Goal: Information Seeking & Learning: Compare options

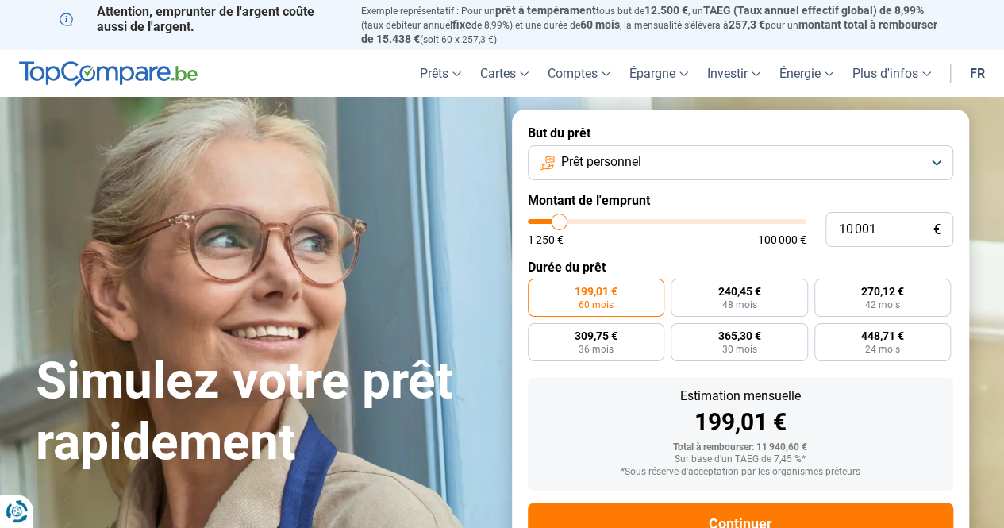
click at [935, 159] on button "Prêt personnel" at bounding box center [740, 162] width 425 height 35
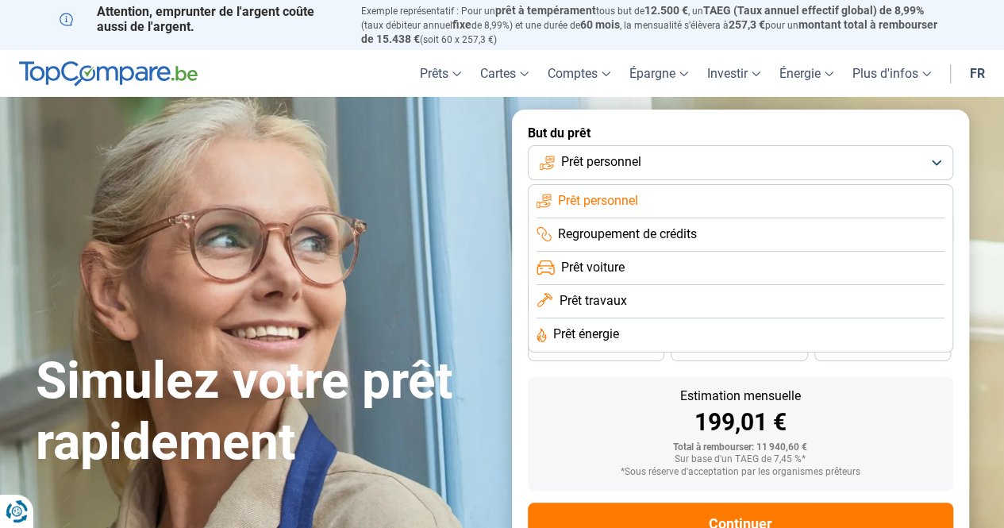
click at [599, 302] on span "Prêt travaux" at bounding box center [592, 300] width 67 height 17
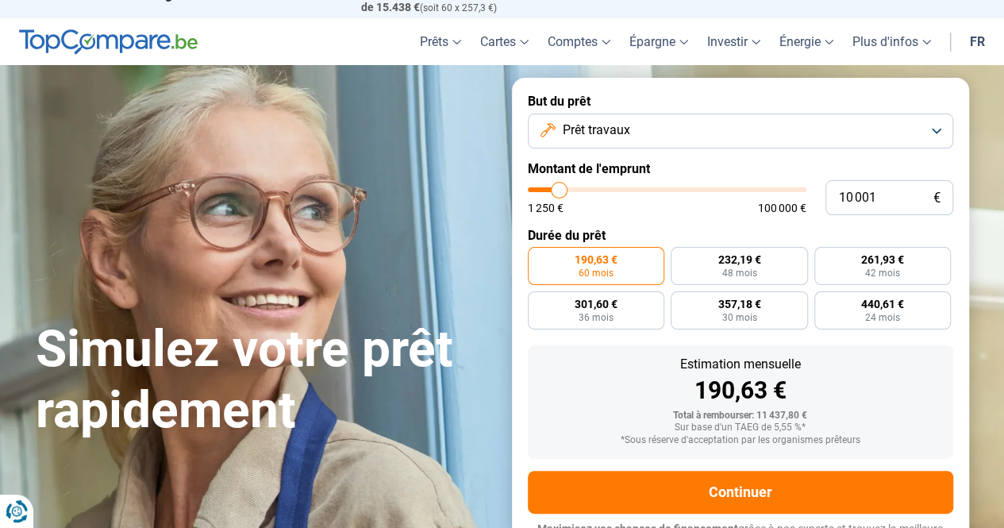
scroll to position [58, 0]
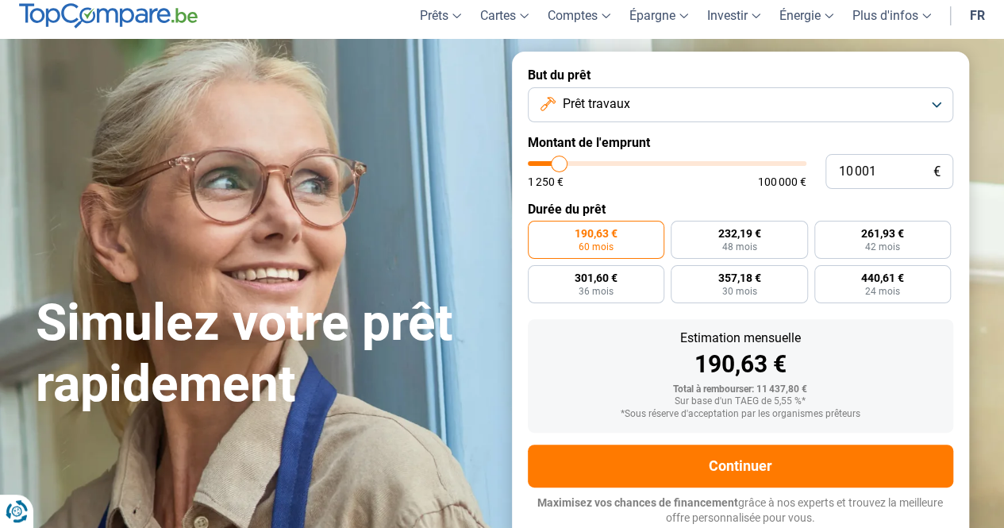
type input "10 250"
type input "10250"
type input "10 500"
type input "10500"
type input "10 750"
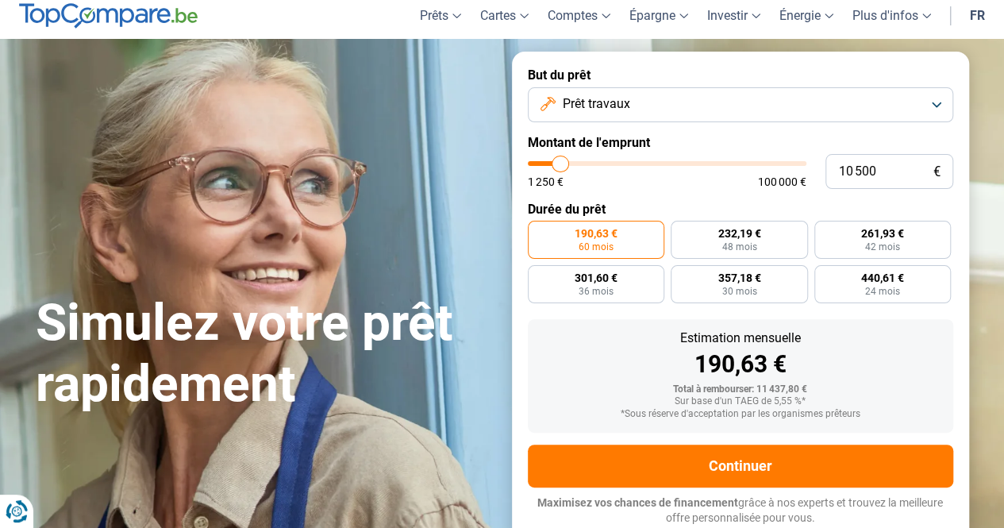
type input "10750"
type input "11 000"
type input "11000"
type input "11 250"
type input "11250"
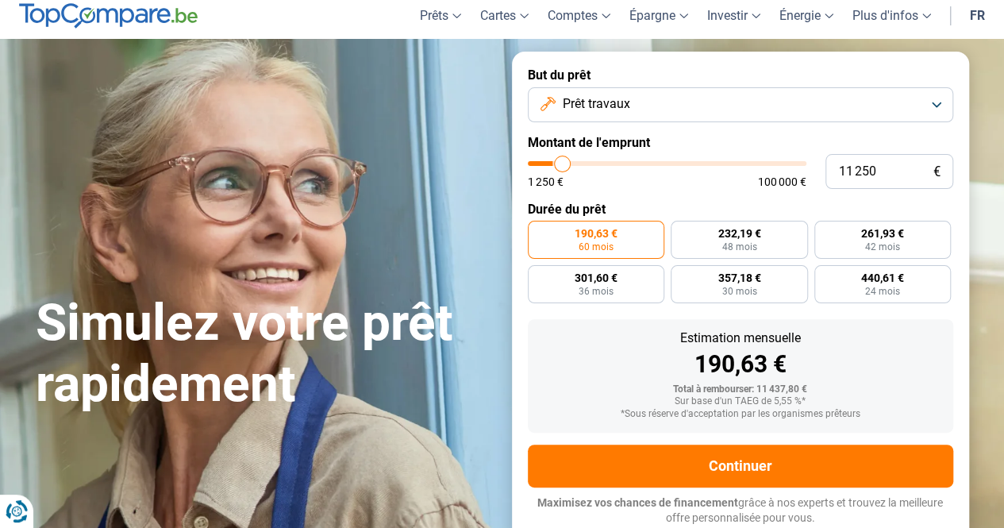
type input "11 500"
type input "11500"
type input "11 750"
type input "11750"
type input "12 000"
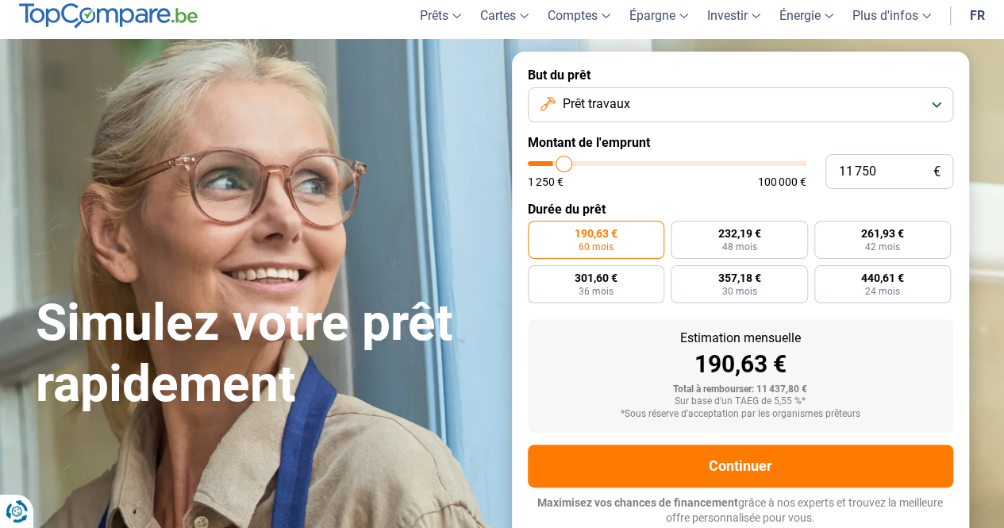
type input "12000"
type input "12 250"
type input "12250"
type input "12 500"
type input "12500"
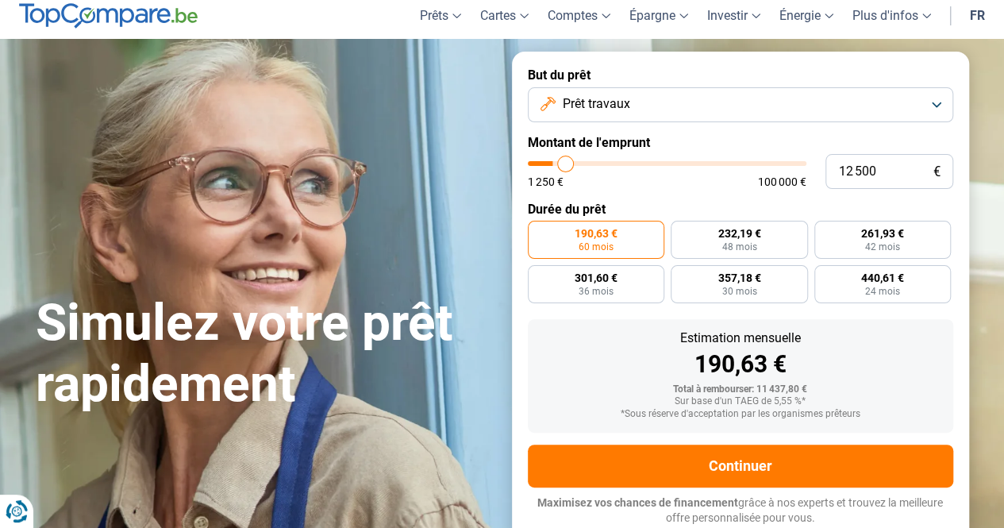
type input "12 750"
type input "12750"
type input "13 250"
type input "13250"
type input "13 500"
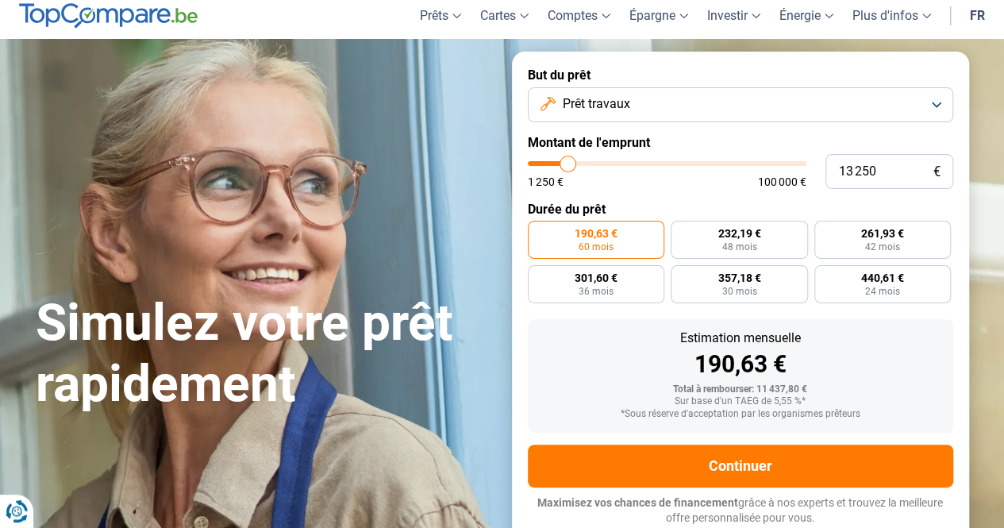
type input "13500"
type input "13 750"
type input "13750"
type input "14 000"
type input "14000"
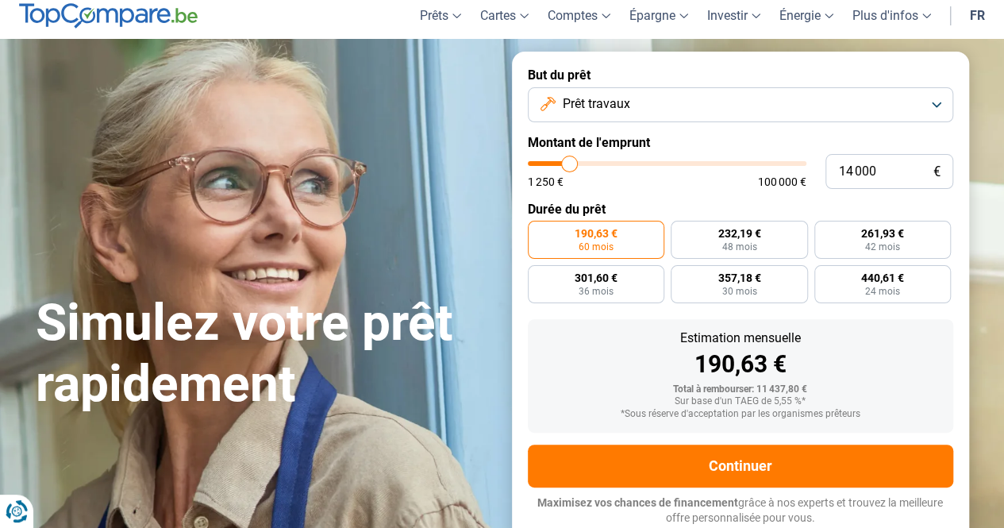
type input "14 250"
type input "14250"
type input "15 000"
type input "15000"
type input "15 250"
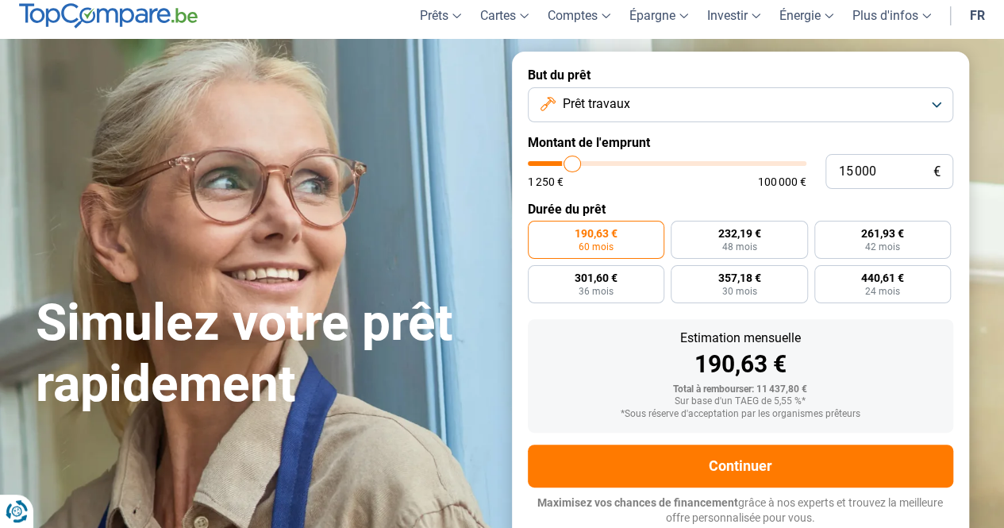
type input "15250"
type input "15 500"
type input "15500"
type input "15 750"
type input "15750"
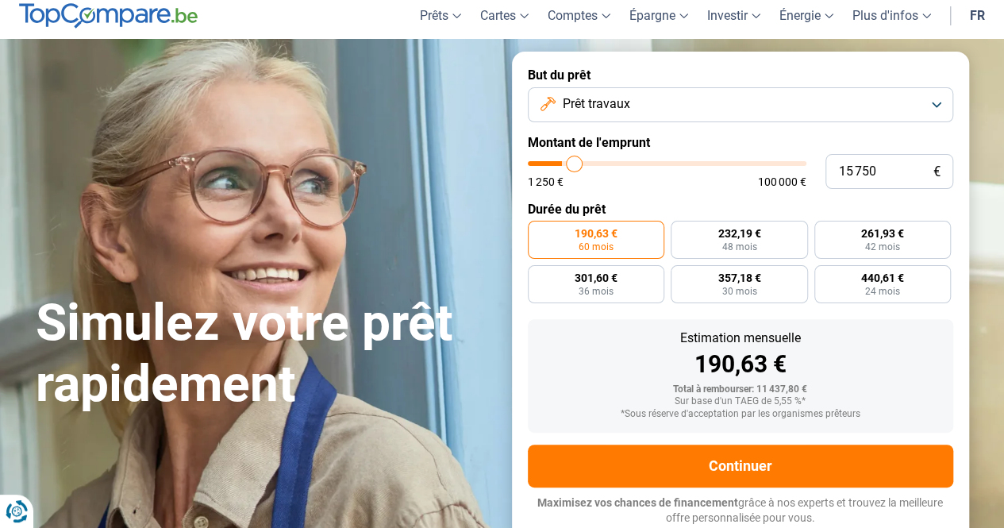
type input "16 250"
type input "16250"
type input "16 500"
type input "16500"
type input "16 750"
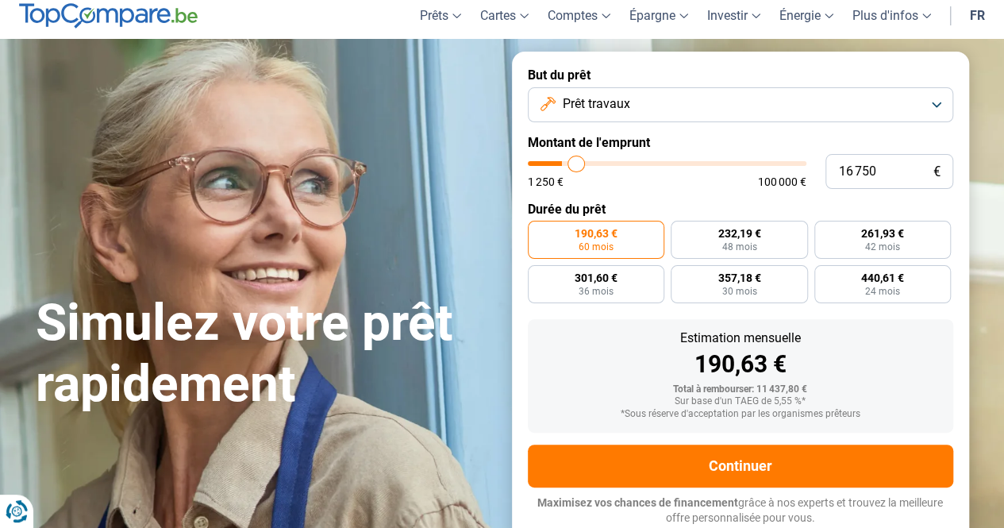
type input "16750"
type input "17 000"
type input "17000"
type input "17 250"
type input "17250"
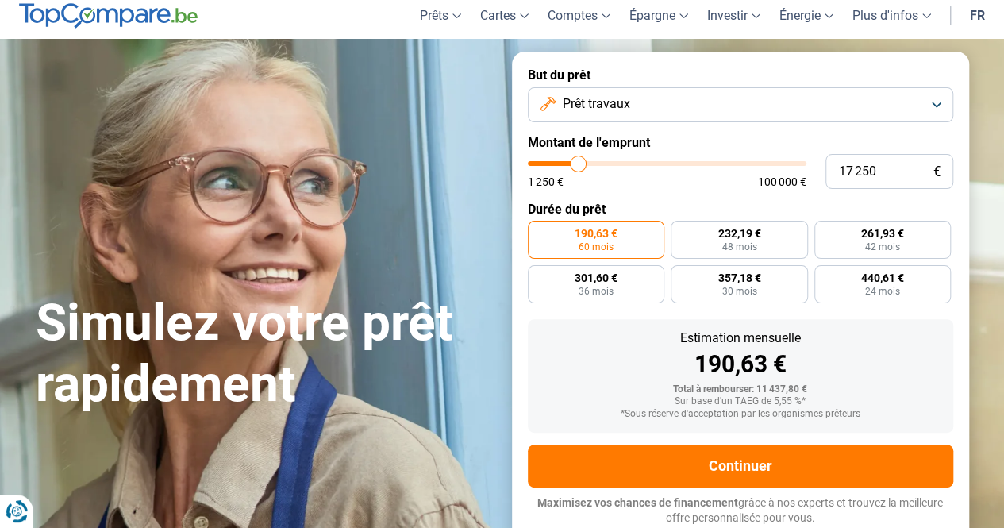
type input "17 500"
type input "17500"
type input "17 750"
type input "17750"
type input "18 000"
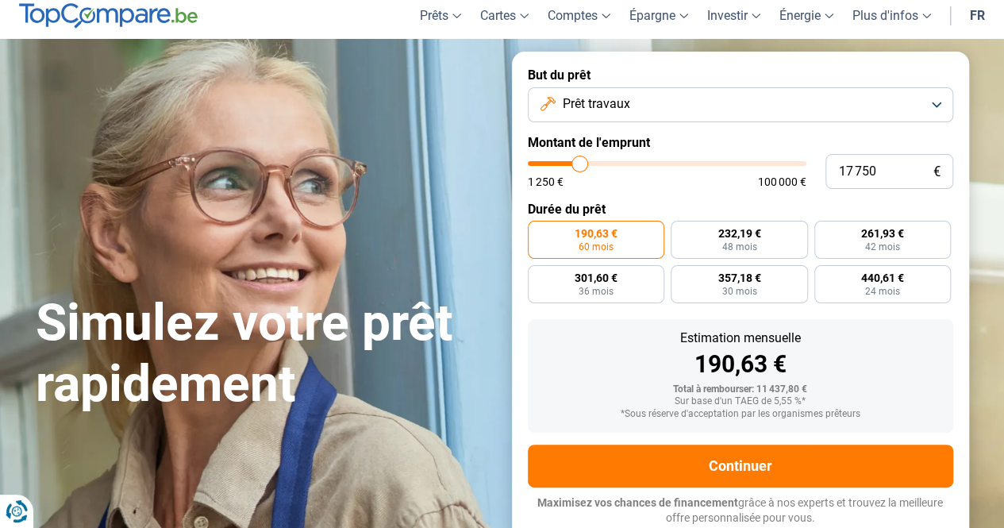
type input "18000"
type input "18 250"
type input "18250"
type input "18 500"
type input "18500"
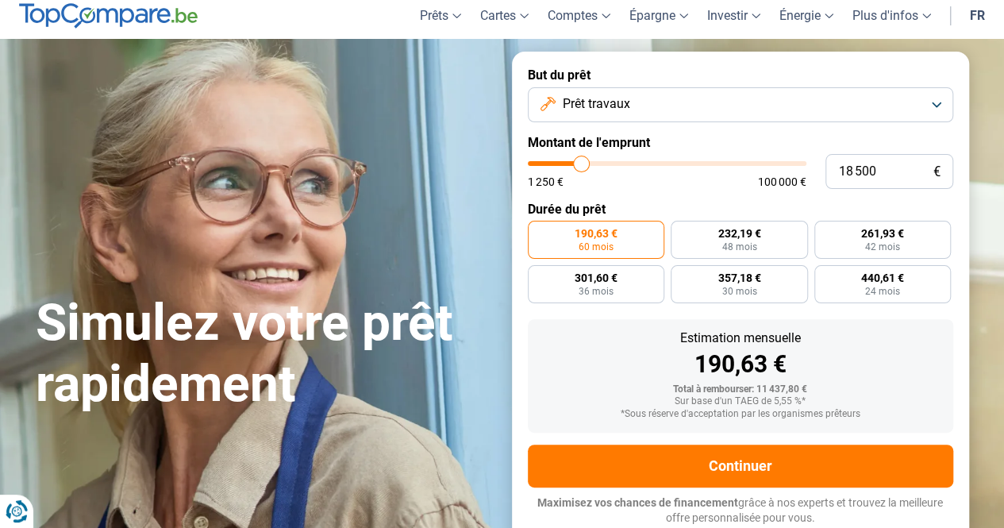
type input "19 000"
type input "19000"
type input "19 250"
type input "19250"
type input "19 500"
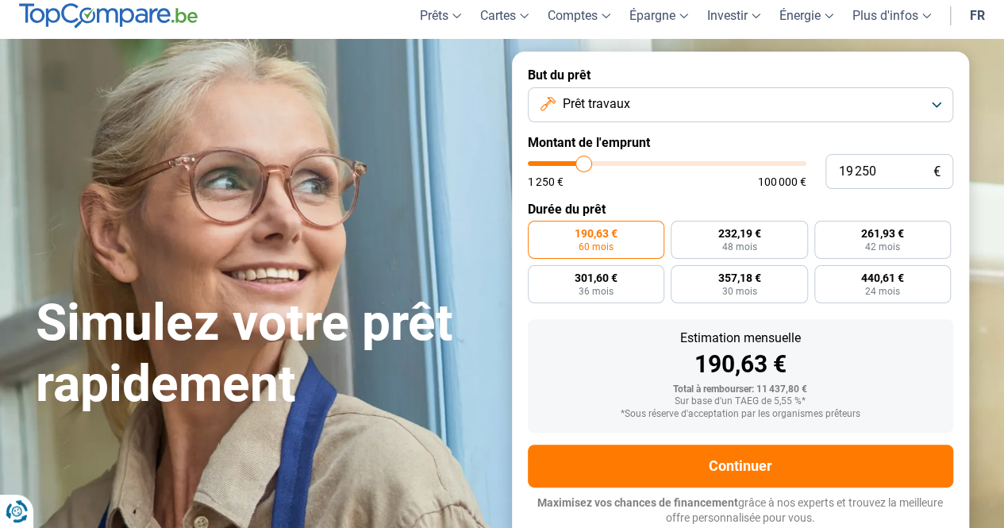
type input "19500"
type input "19 750"
type input "19750"
type input "20 250"
type input "20250"
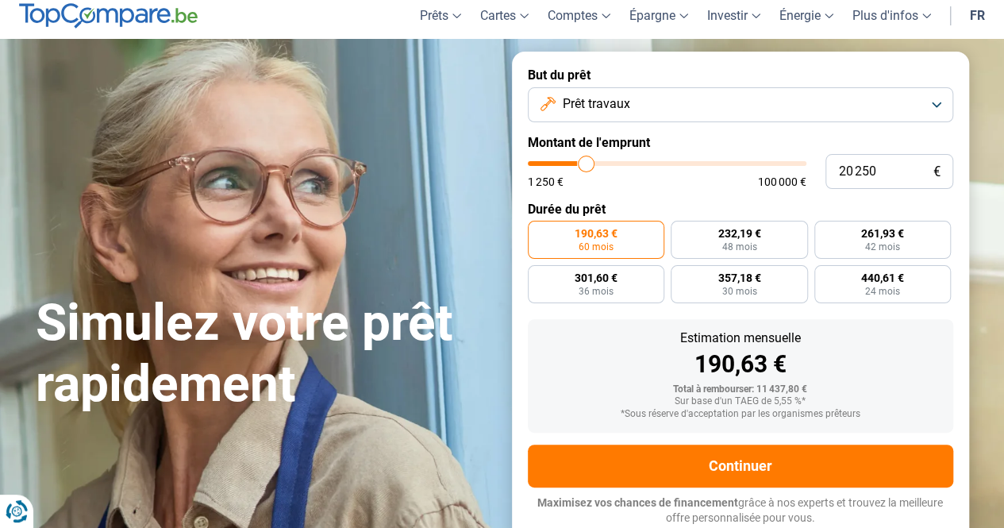
type input "20 500"
type input "20500"
type input "20 750"
type input "20750"
type input "21 000"
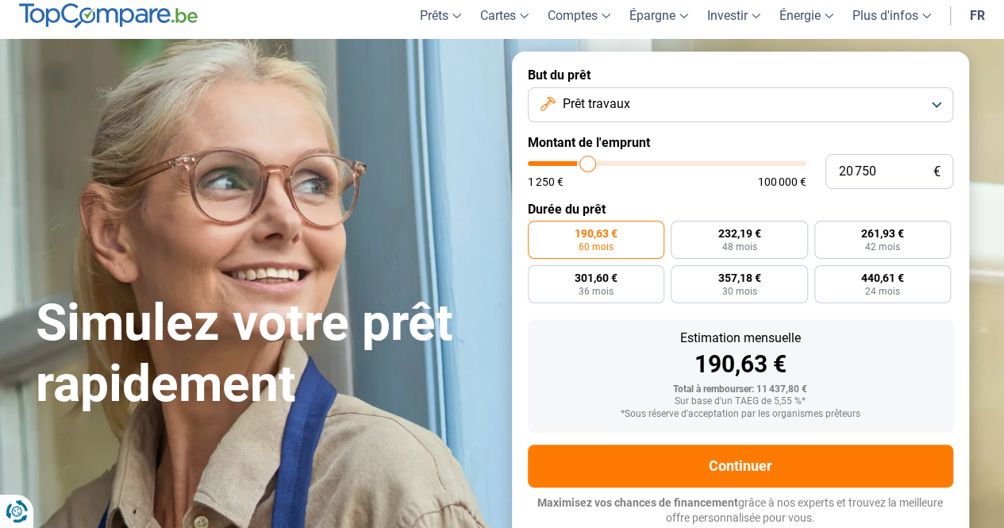
type input "21000"
type input "21 250"
type input "21250"
type input "21 500"
type input "21500"
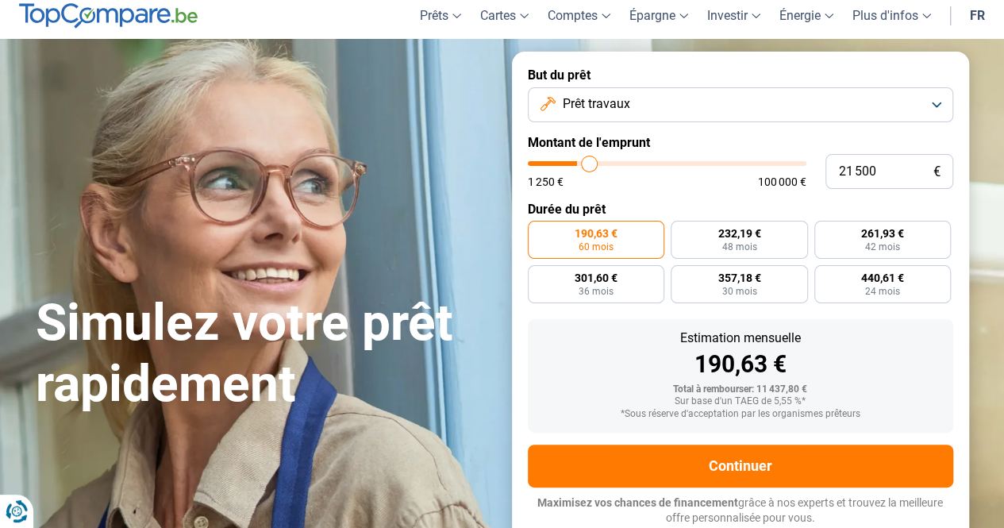
type input "22 000"
type input "22000"
type input "22 250"
type input "22250"
type input "22 500"
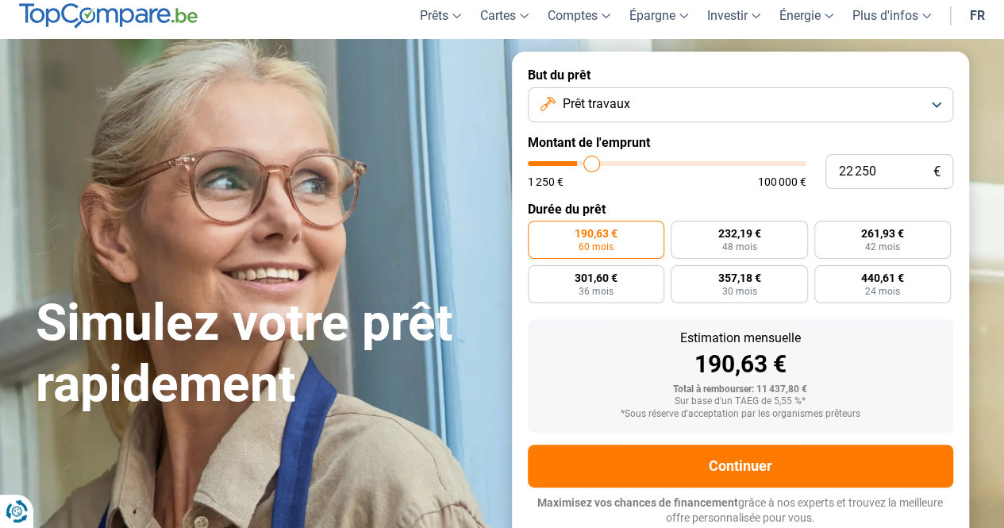
type input "22500"
type input "22 750"
type input "22750"
type input "23 000"
type input "23000"
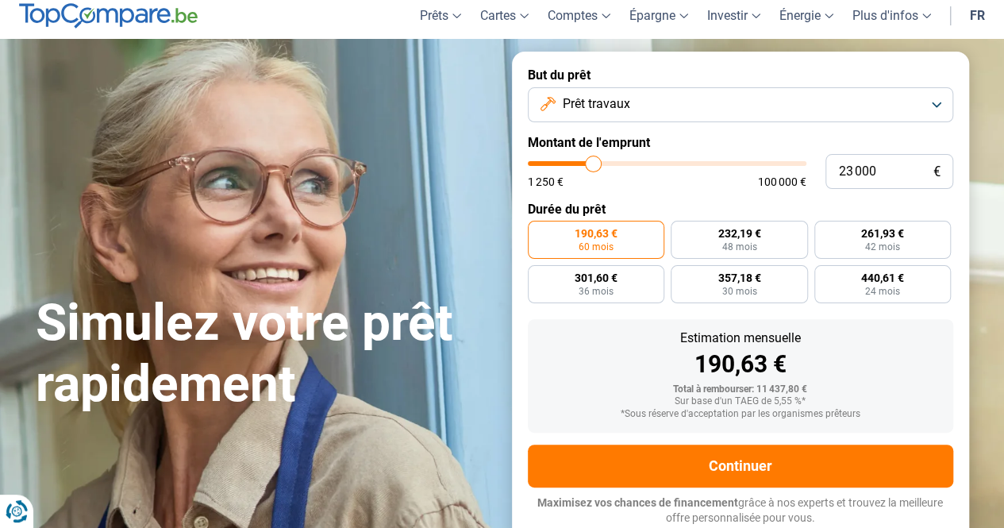
type input "23 250"
type input "23250"
type input "23 500"
type input "23500"
type input "23 750"
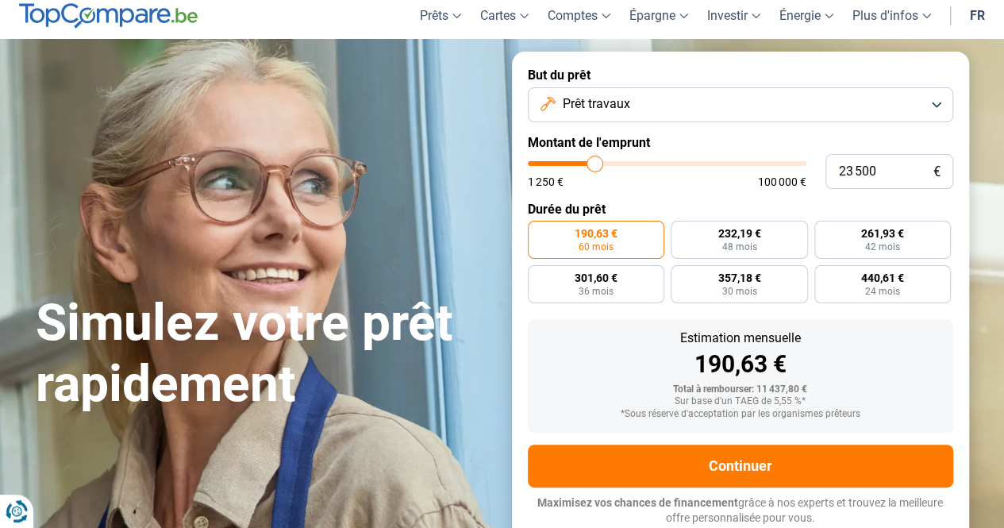
type input "23750"
type input "24 000"
type input "24000"
type input "24 250"
type input "24250"
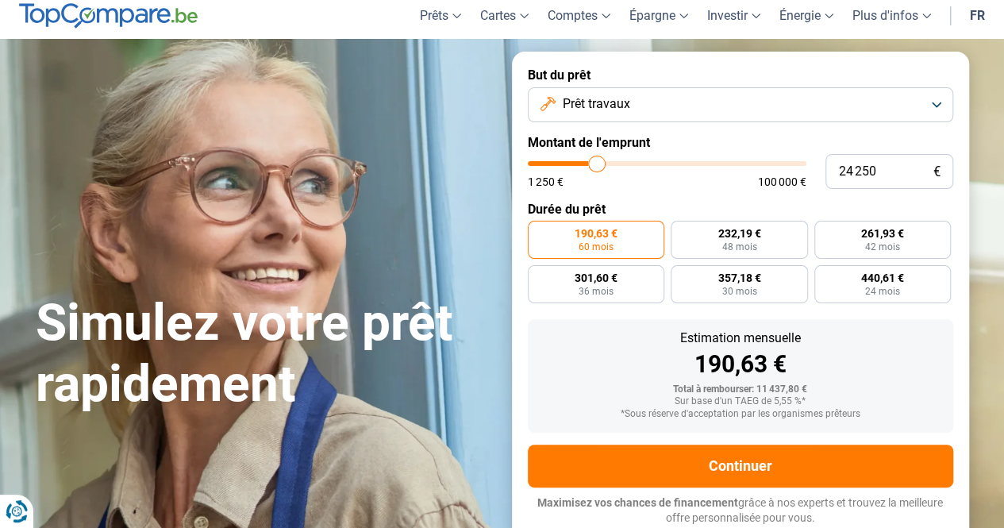
type input "24 500"
type input "24500"
type input "24 750"
type input "24750"
type input "25 000"
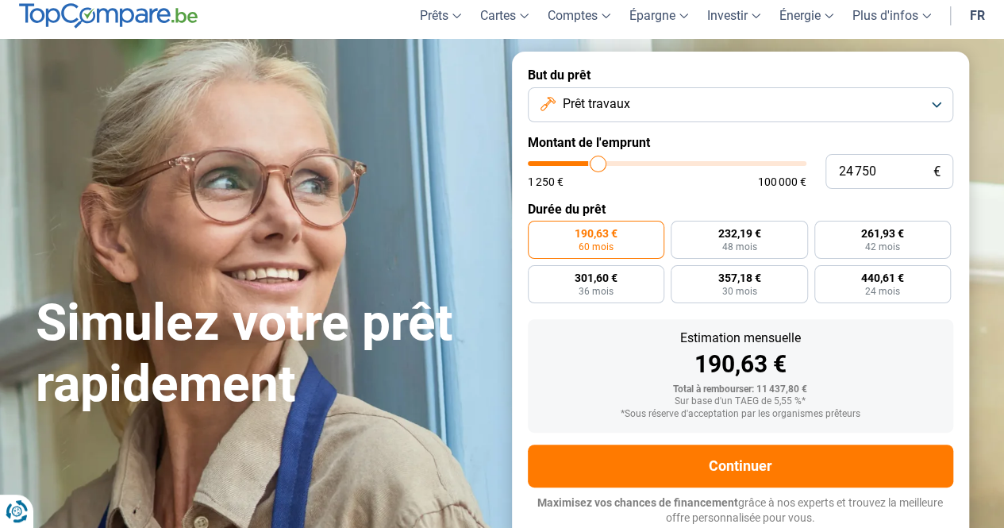
type input "25000"
type input "25 250"
type input "25250"
type input "25 500"
type input "25500"
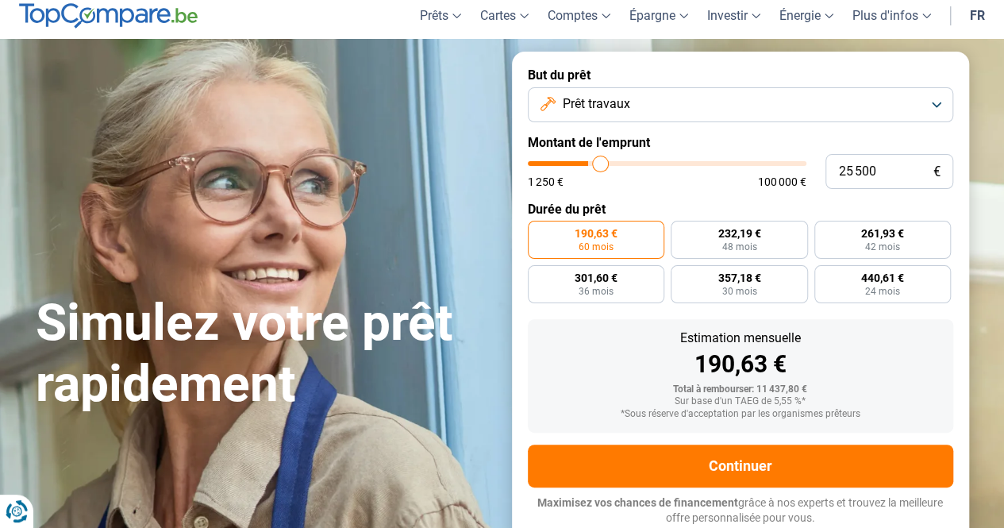
type input "25 750"
type input "25750"
type input "26 000"
type input "26000"
type input "26 250"
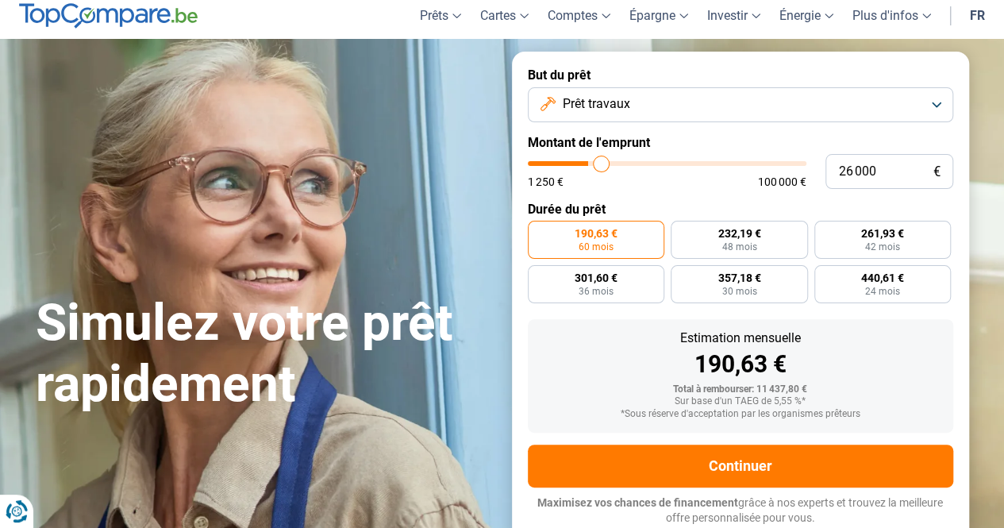
type input "26250"
type input "26 500"
type input "26500"
type input "26 750"
type input "26750"
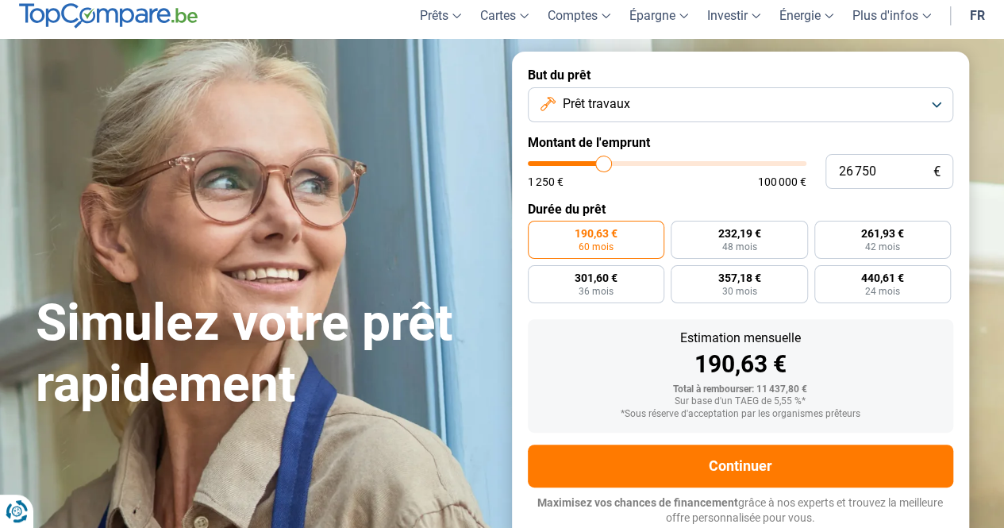
type input "27 000"
type input "27000"
type input "27 500"
type input "27500"
type input "27 750"
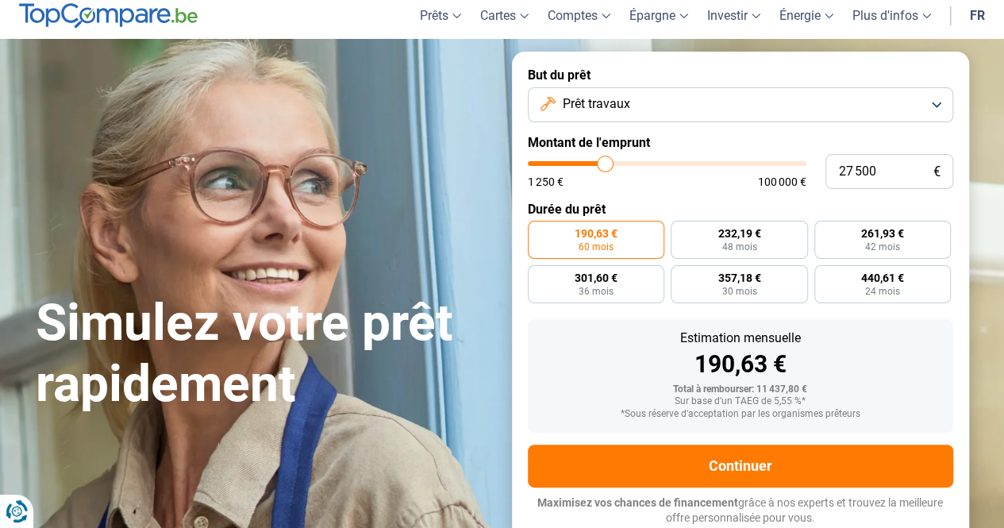
type input "27750"
type input "28 000"
type input "28000"
type input "28 250"
type input "28250"
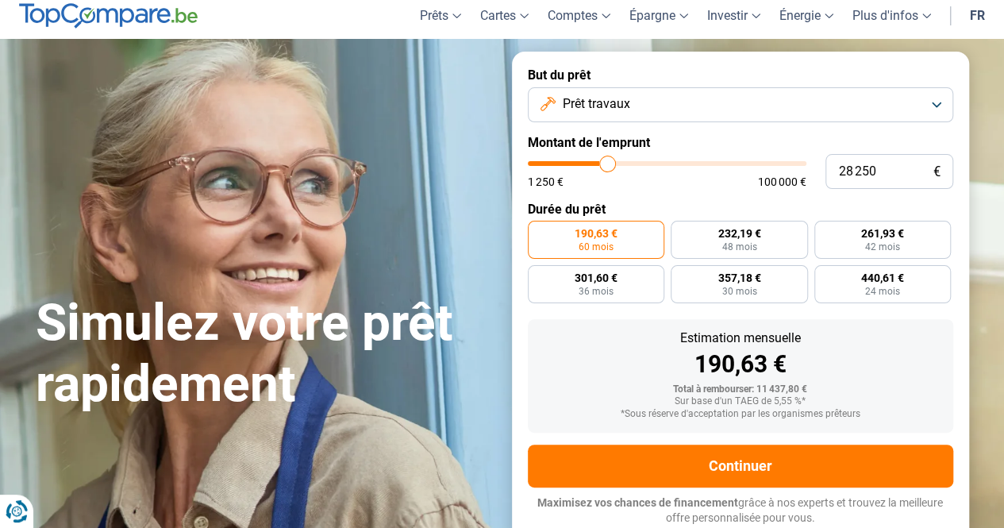
type input "28 500"
type input "28500"
type input "28 750"
type input "28750"
type input "29 250"
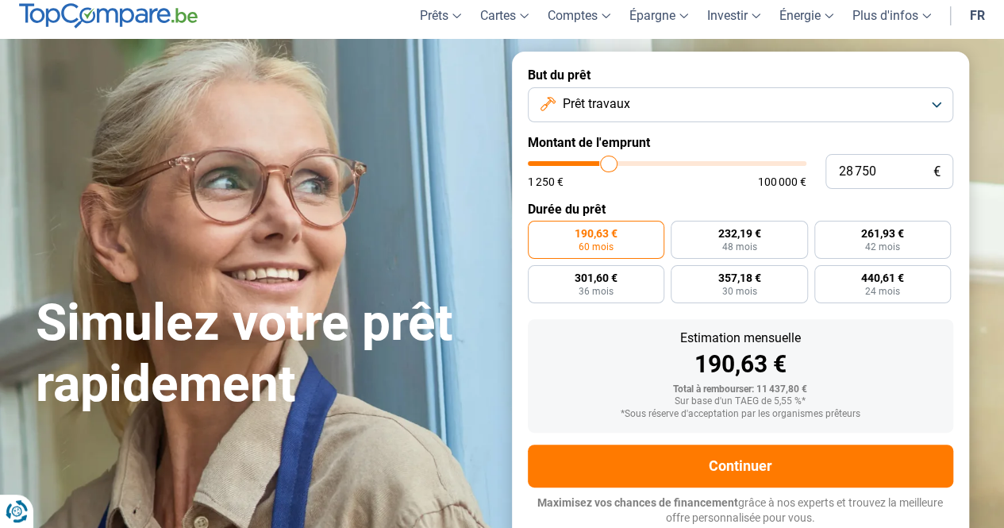
type input "29250"
type input "29 500"
drag, startPoint x: 559, startPoint y: 169, endPoint x: 611, endPoint y: 169, distance: 52.4
type input "29500"
click at [611, 166] on input "range" at bounding box center [667, 163] width 279 height 5
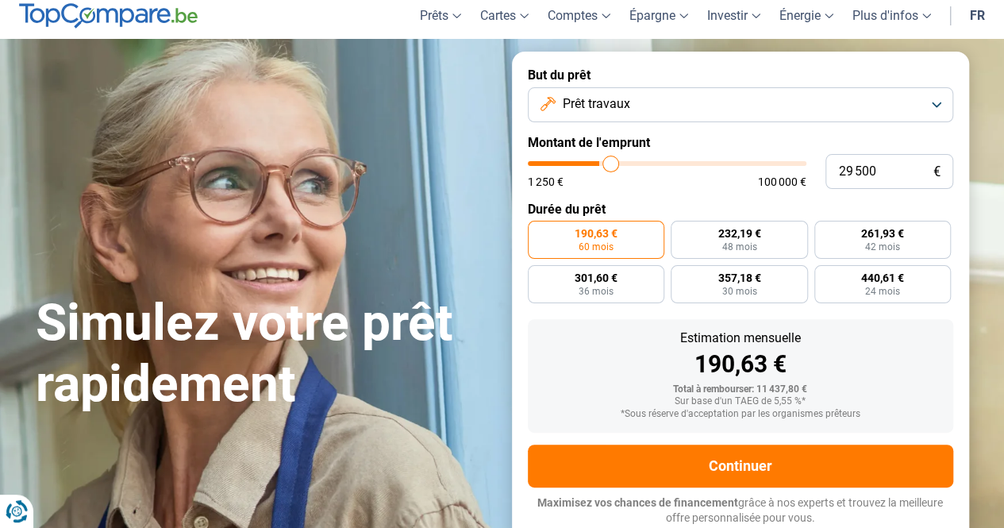
radio input "false"
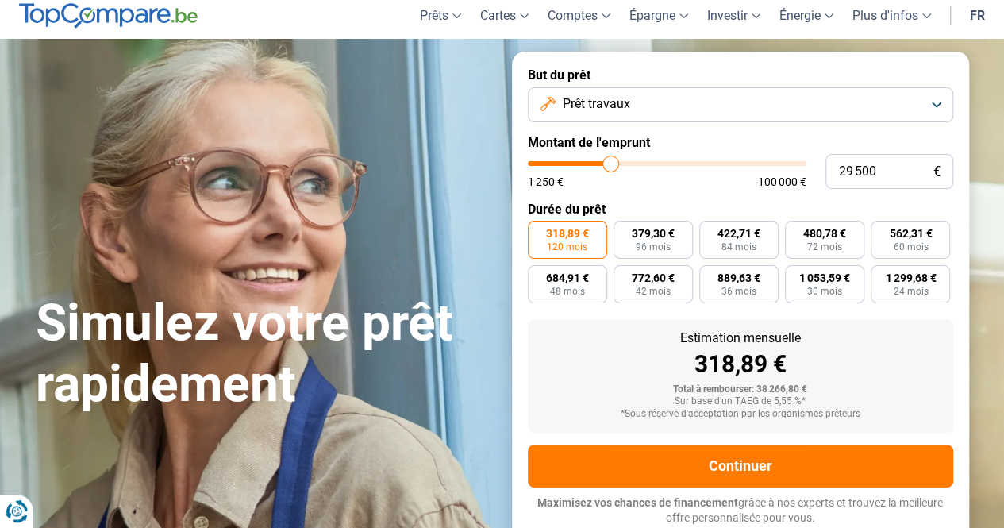
type input "30 750"
type input "30750"
type input "31 000"
type input "31000"
type input "31 250"
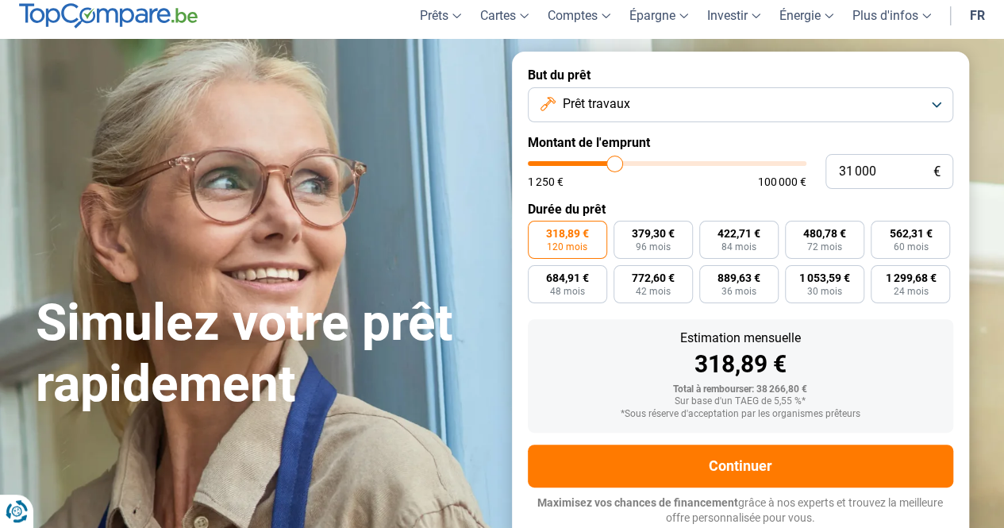
type input "31250"
type input "31 500"
type input "31500"
type input "31 750"
type input "31750"
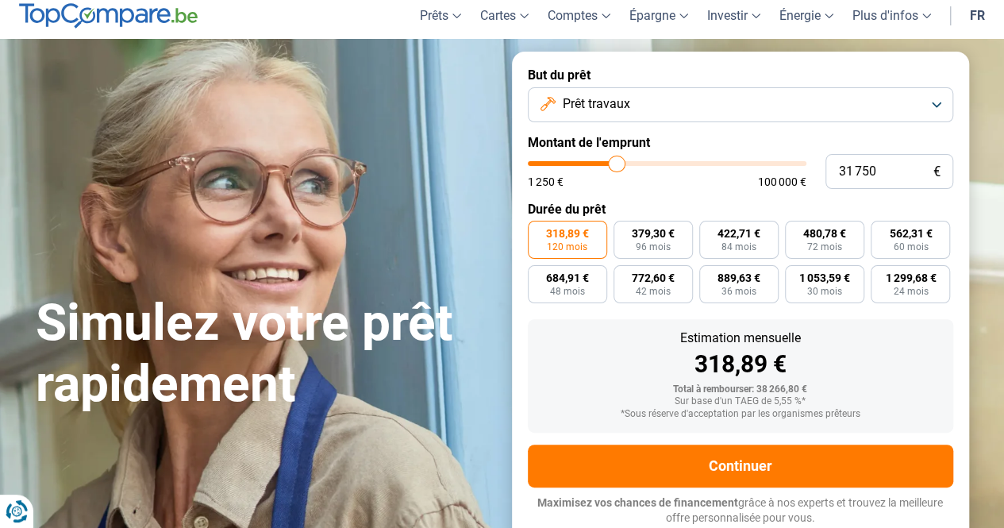
type input "32 250"
type input "32250"
type input "32 500"
type input "32500"
type input "32 750"
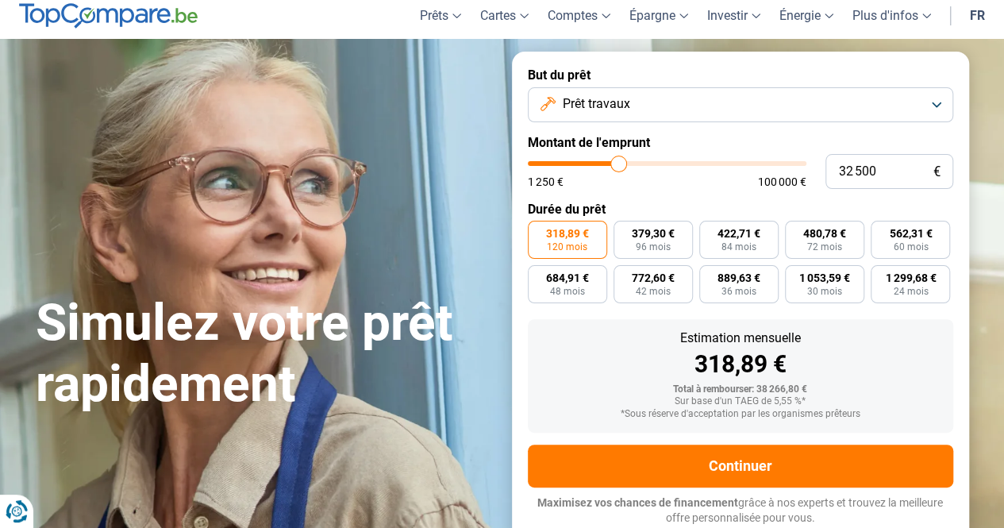
type input "32750"
type input "33 000"
type input "33000"
type input "33 250"
type input "33250"
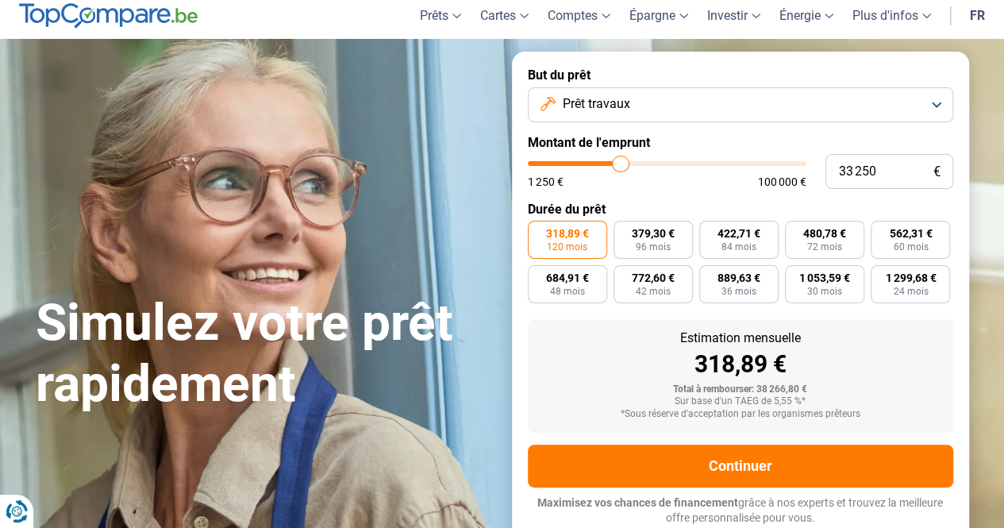
type input "33 500"
type input "33500"
type input "34 000"
type input "34000"
type input "34 500"
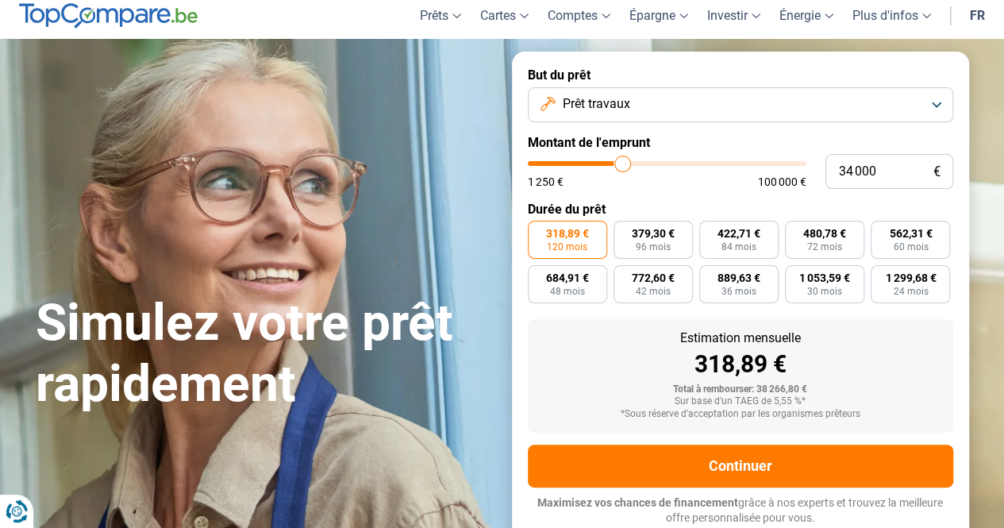
type input "34500"
type input "34 750"
type input "34750"
type input "35 000"
type input "35000"
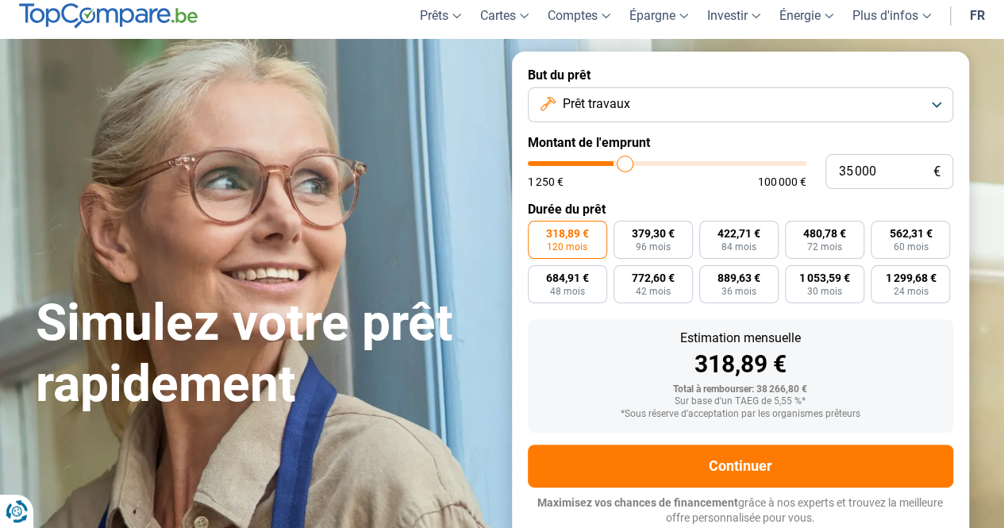
type input "35 250"
type input "35250"
type input "35 500"
type input "35500"
type input "35 750"
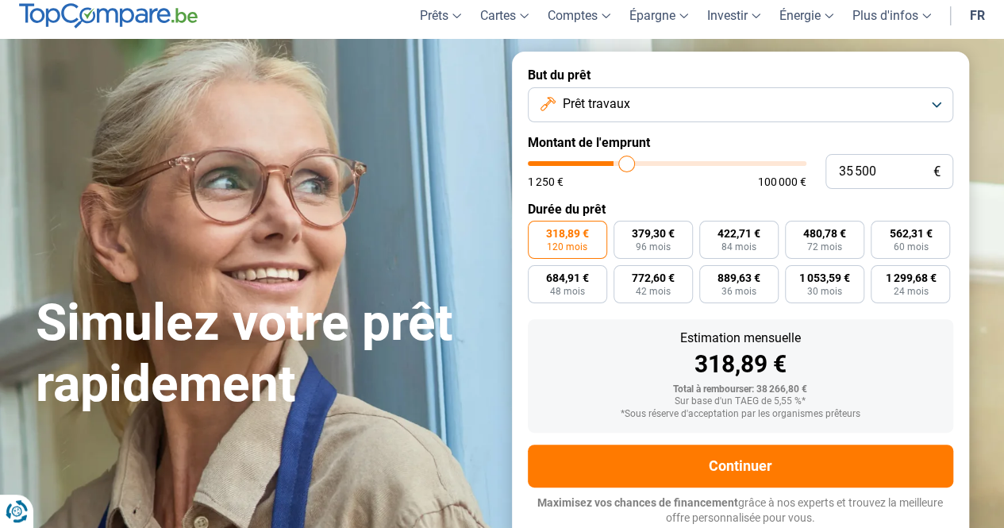
type input "35750"
type input "36 000"
type input "36000"
type input "36 250"
type input "36250"
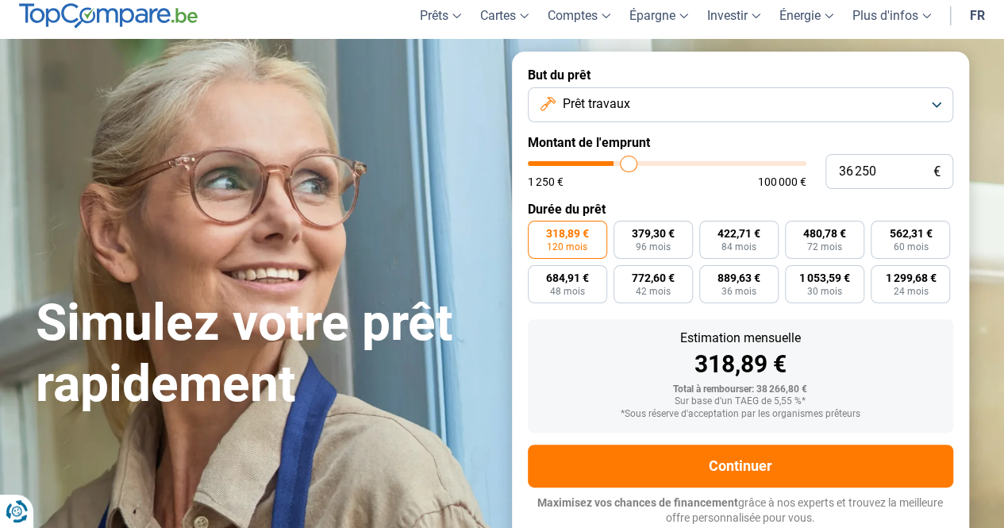
type input "36 500"
type input "36500"
type input "36 750"
type input "36750"
type input "37 000"
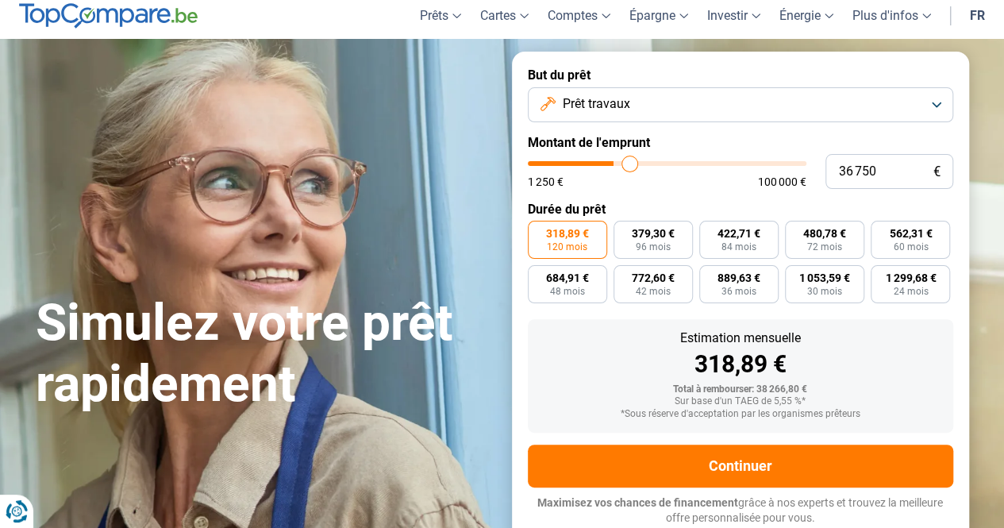
type input "37000"
type input "37 250"
type input "37250"
type input "37 500"
type input "37500"
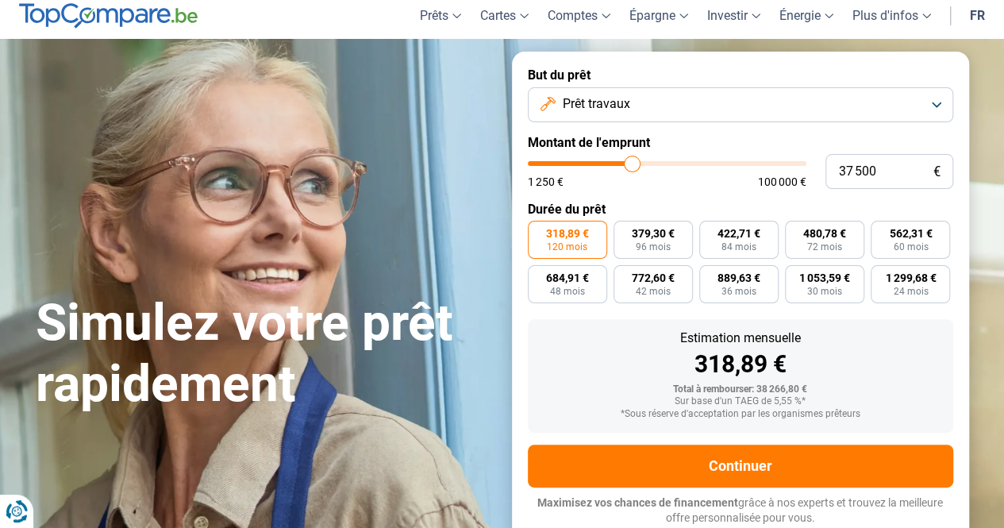
type input "37 750"
type input "37750"
type input "38 000"
type input "38000"
type input "38 250"
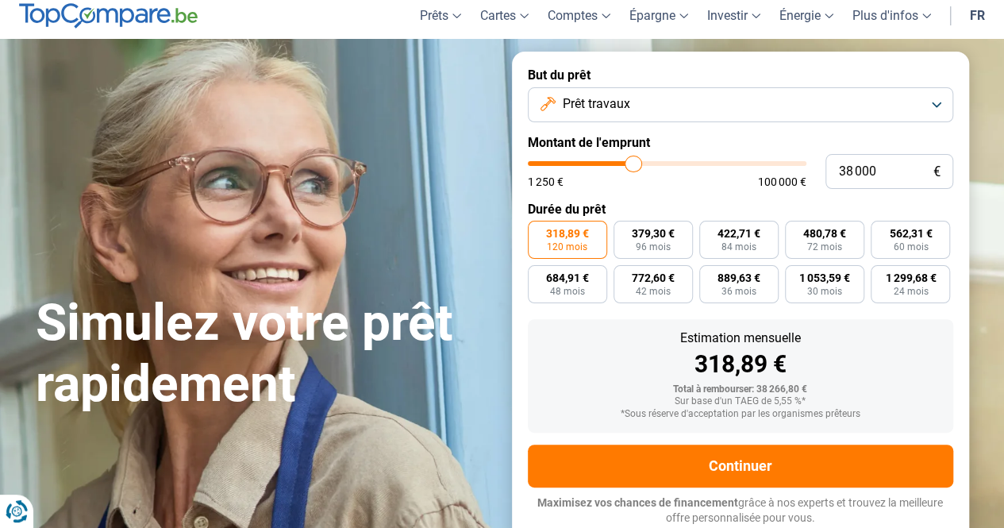
type input "38250"
type input "38 500"
type input "38500"
type input "38 750"
type input "38750"
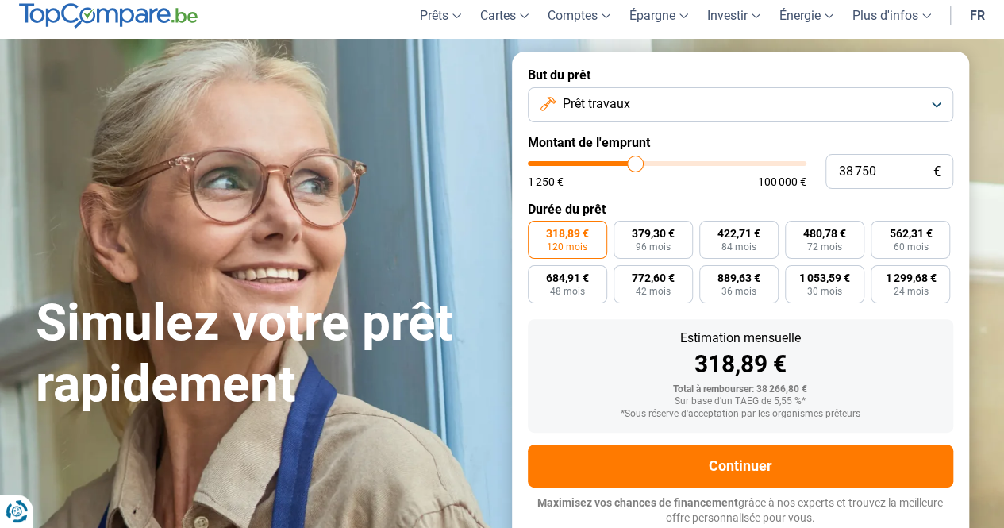
type input "39 000"
drag, startPoint x: 613, startPoint y: 164, endPoint x: 691, endPoint y: 170, distance: 78.0
click at [691, 166] on input "range" at bounding box center [667, 163] width 279 height 5
click at [602, 103] on span "Prêt travaux" at bounding box center [595, 103] width 67 height 17
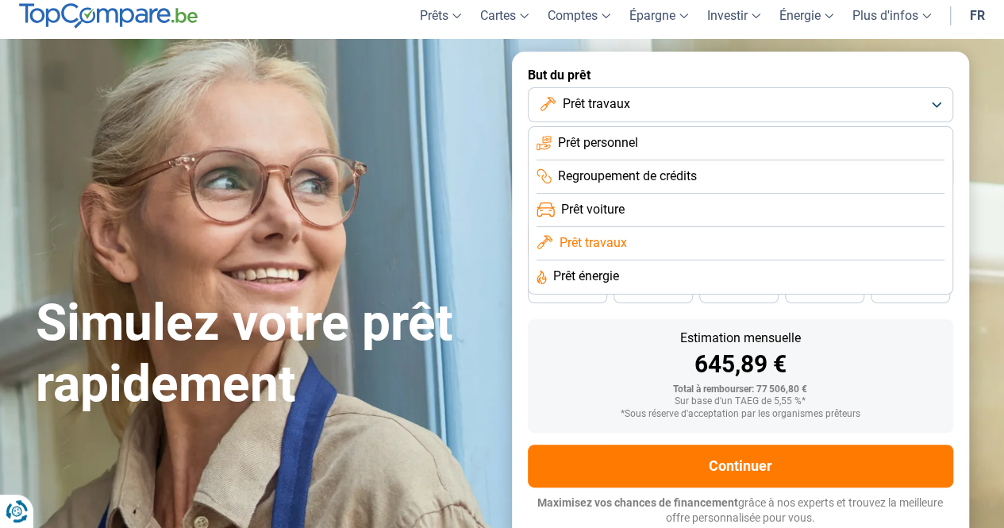
click at [584, 275] on span "Prêt énergie" at bounding box center [586, 276] width 66 height 17
